Goal: Task Accomplishment & Management: Manage account settings

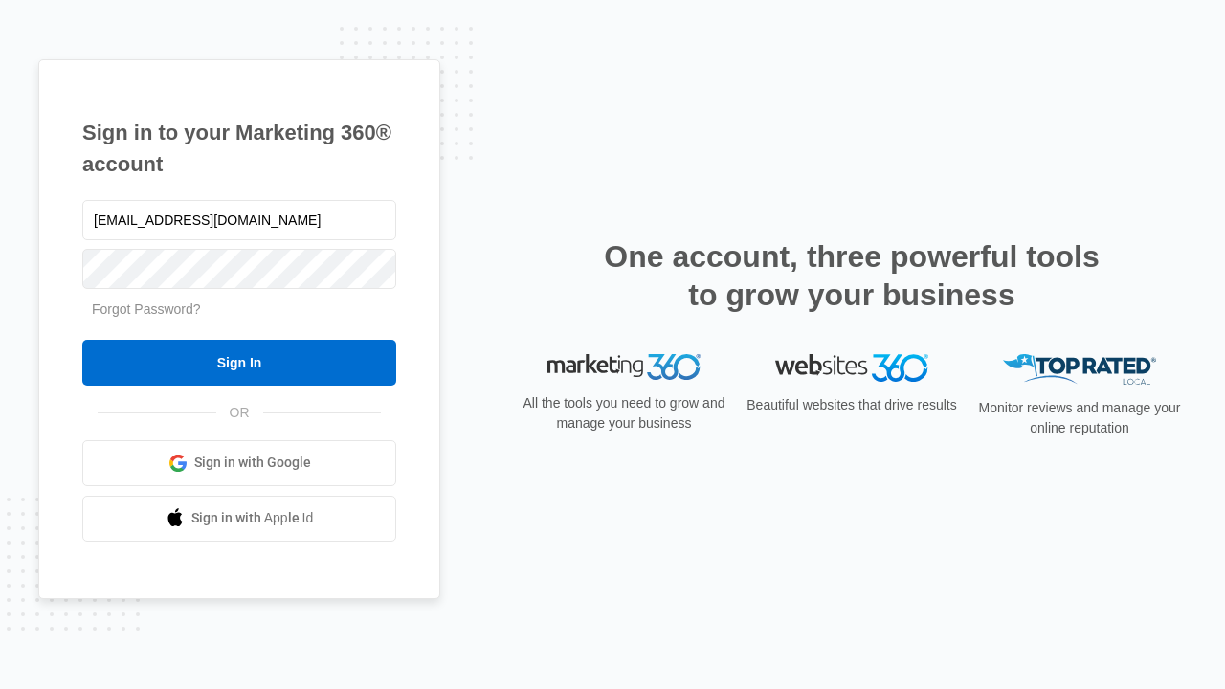
type input "dankie614@gmail.com"
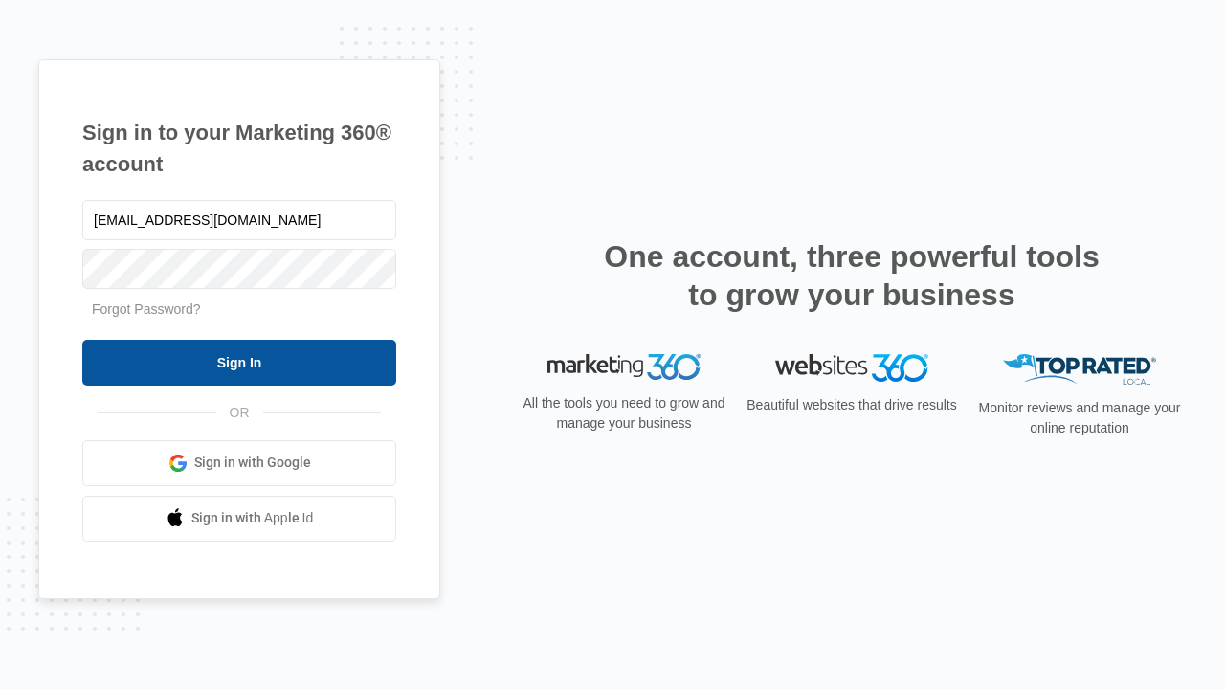
click at [239, 362] on input "Sign In" at bounding box center [239, 363] width 314 height 46
